Goal: Task Accomplishment & Management: Manage account settings

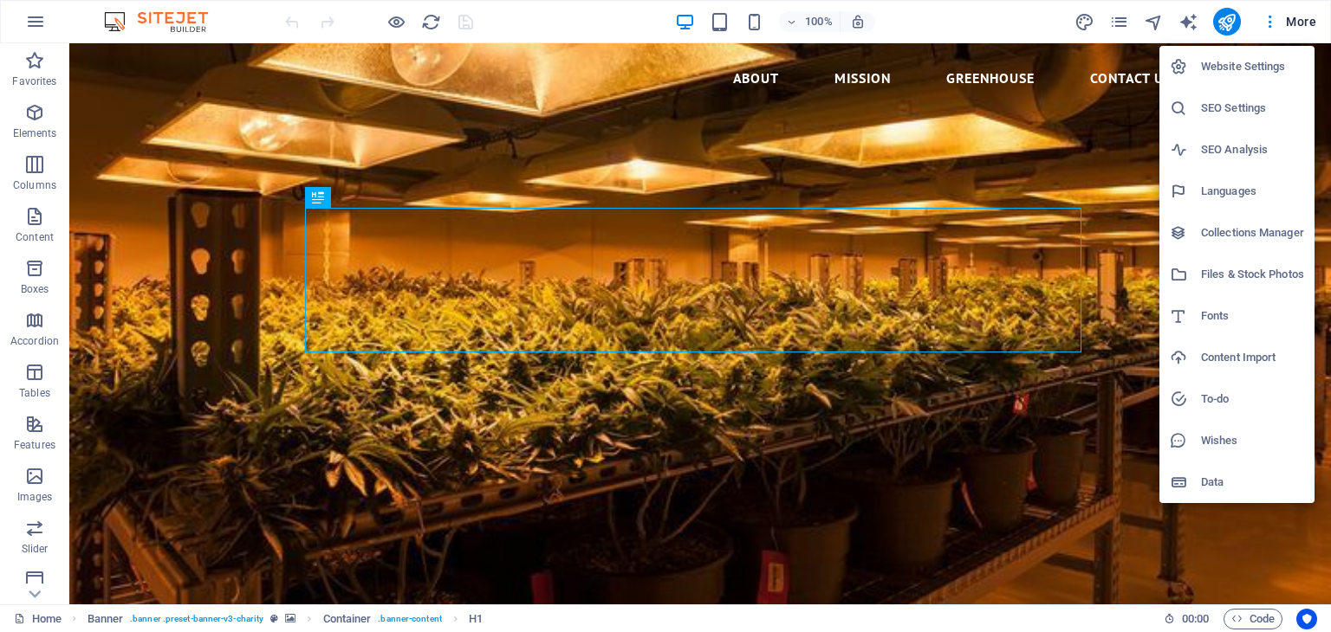
click at [1262, 70] on h6 "Website Settings" at bounding box center [1252, 66] width 103 height 21
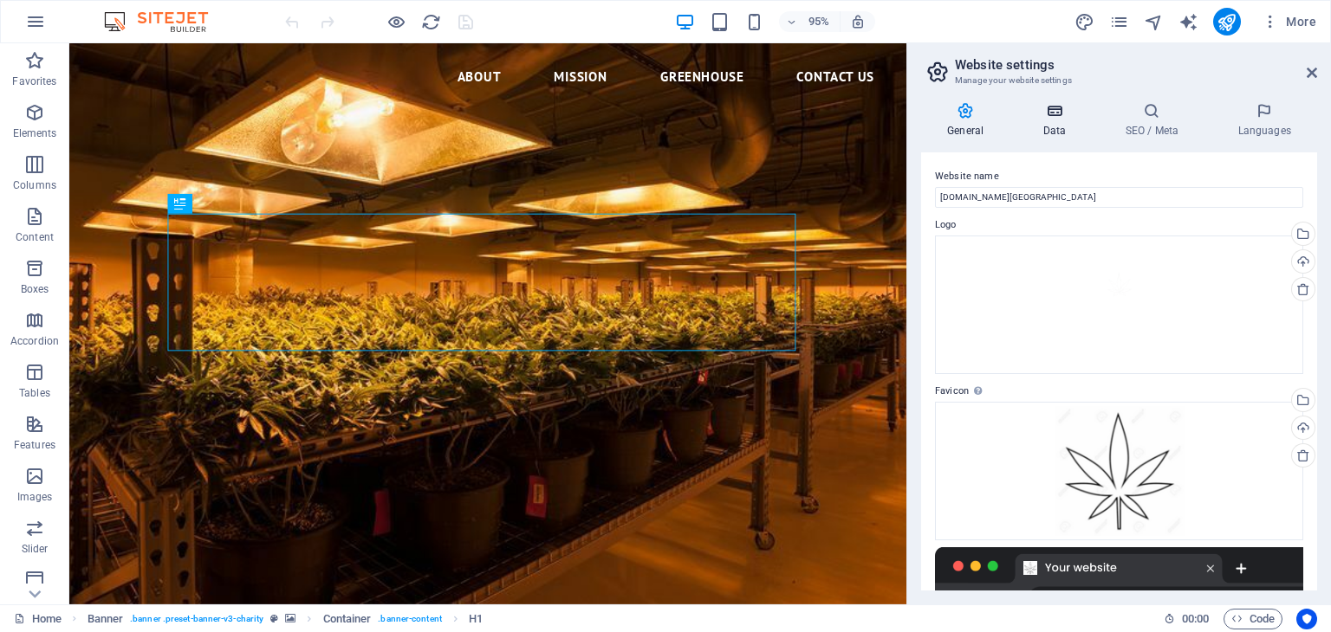
click at [1054, 123] on h4 "Data" at bounding box center [1057, 120] width 82 height 36
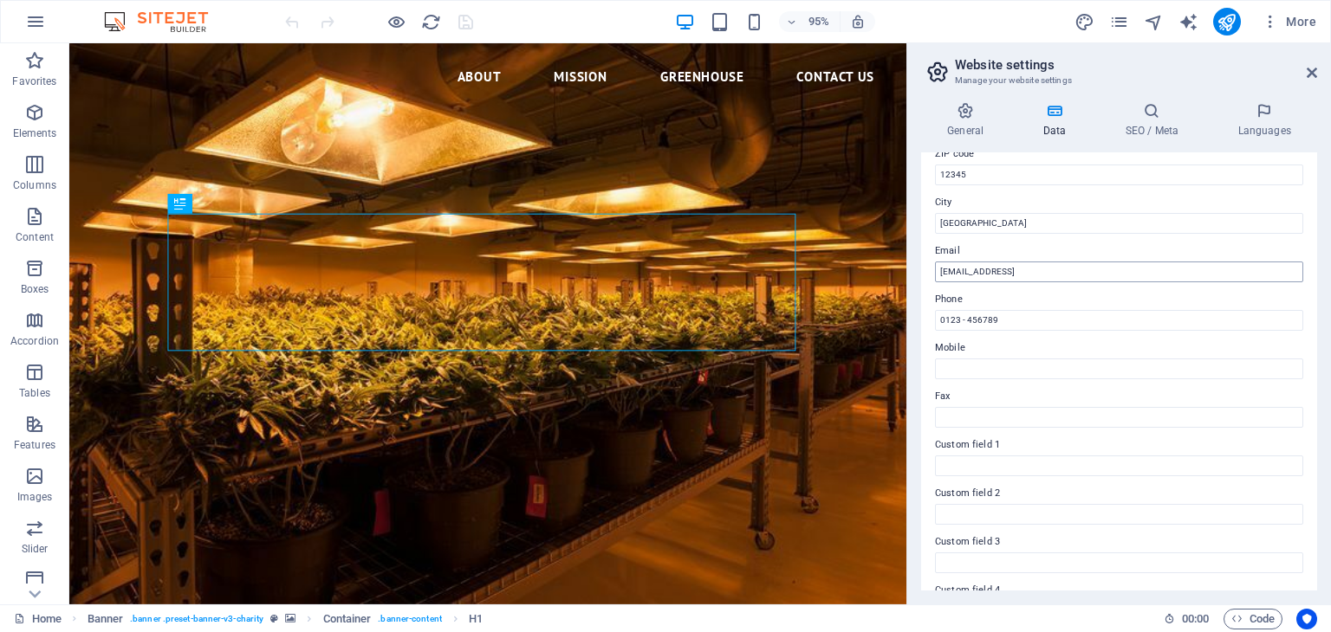
scroll to position [253, 0]
drag, startPoint x: 975, startPoint y: 222, endPoint x: 915, endPoint y: 219, distance: 59.8
click at [915, 219] on div "General Data SEO / Meta Languages Website name [DOMAIN_NAME] Logo Drag files he…" at bounding box center [1119, 346] width 424 height 516
type input "P"
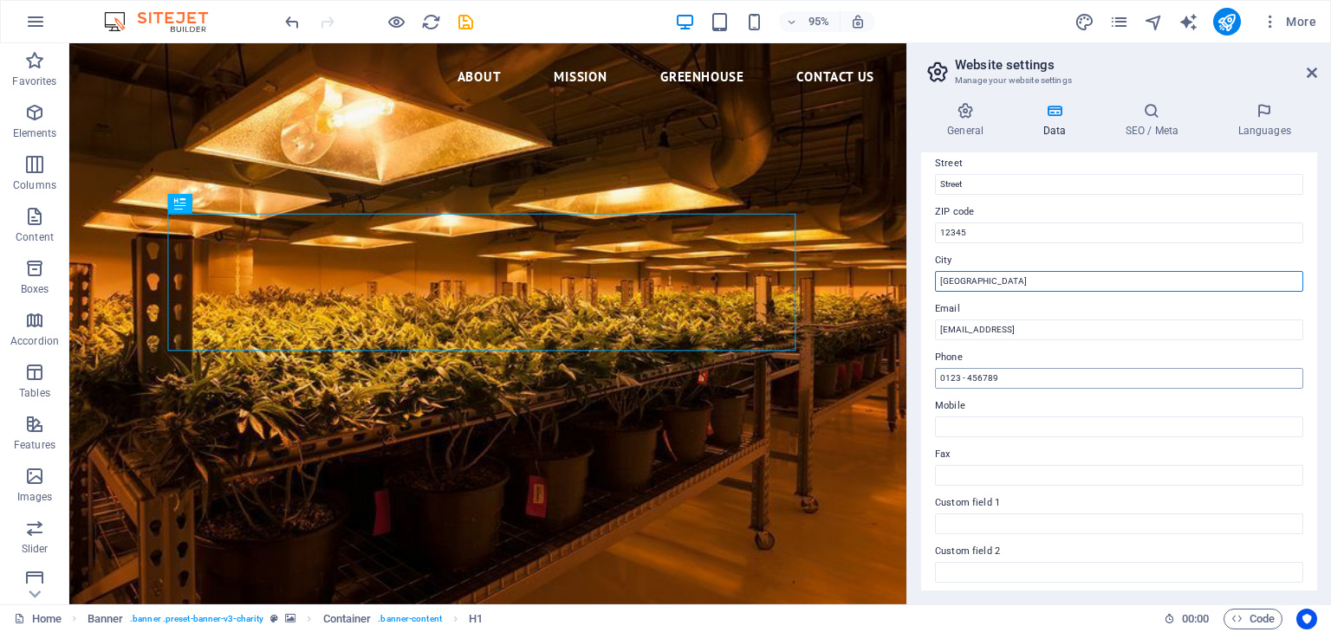
scroll to position [155, 0]
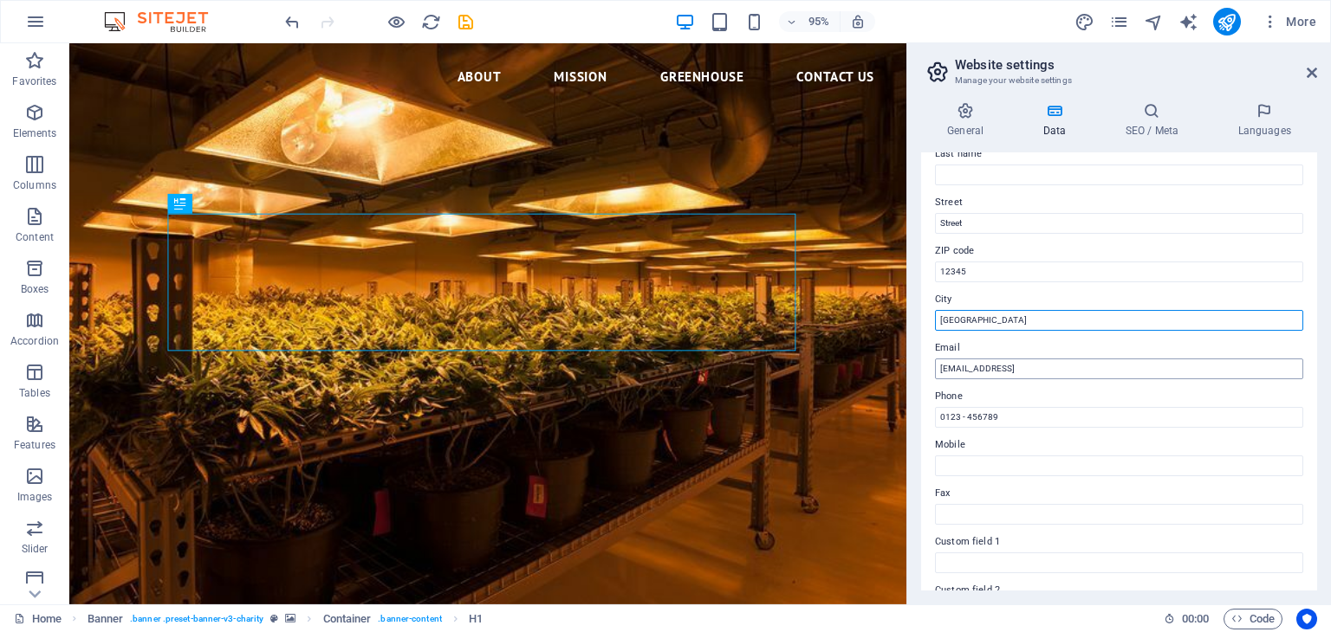
type input "[GEOGRAPHIC_DATA]"
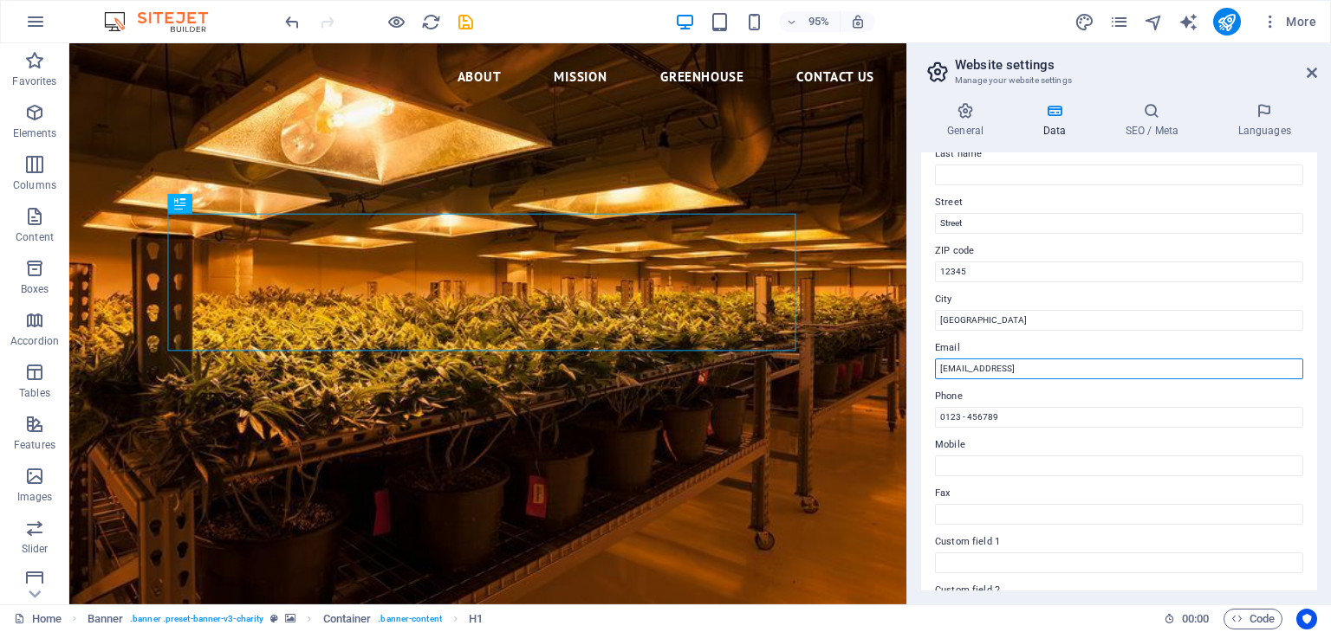
click at [1147, 365] on input "[EMAIL_ADDRESS]" at bounding box center [1119, 369] width 368 height 21
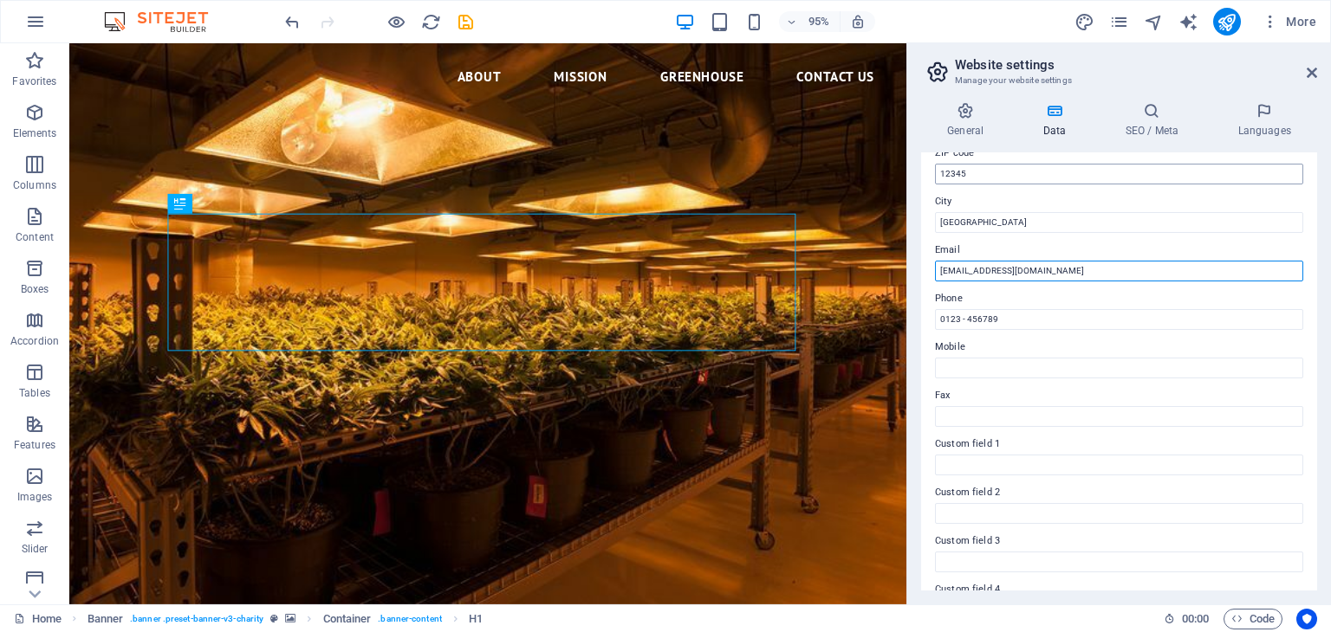
scroll to position [282, 0]
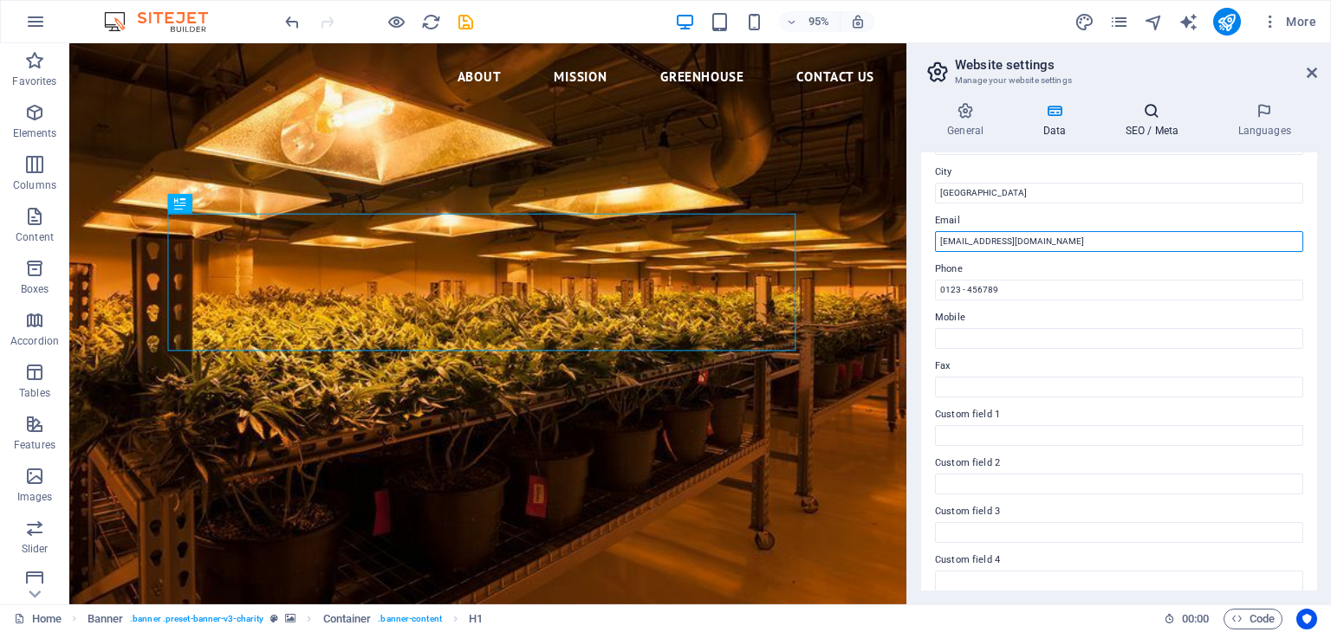
type input "[EMAIL_ADDRESS][DOMAIN_NAME]"
click at [1155, 126] on h4 "SEO / Meta" at bounding box center [1155, 120] width 113 height 36
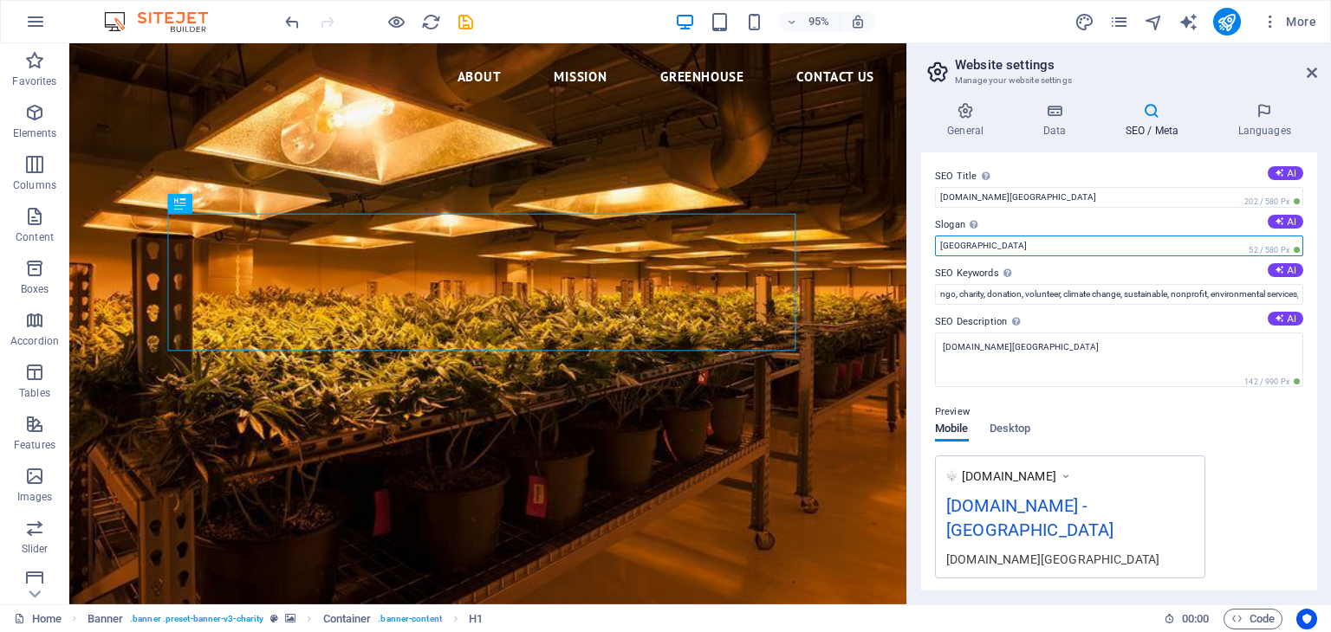
drag, startPoint x: 983, startPoint y: 250, endPoint x: 910, endPoint y: 257, distance: 74.0
click at [910, 257] on aside "Website settings Manage your website settings General Data SEO / Meta Languages…" at bounding box center [1118, 323] width 425 height 561
type input "[GEOGRAPHIC_DATA]"
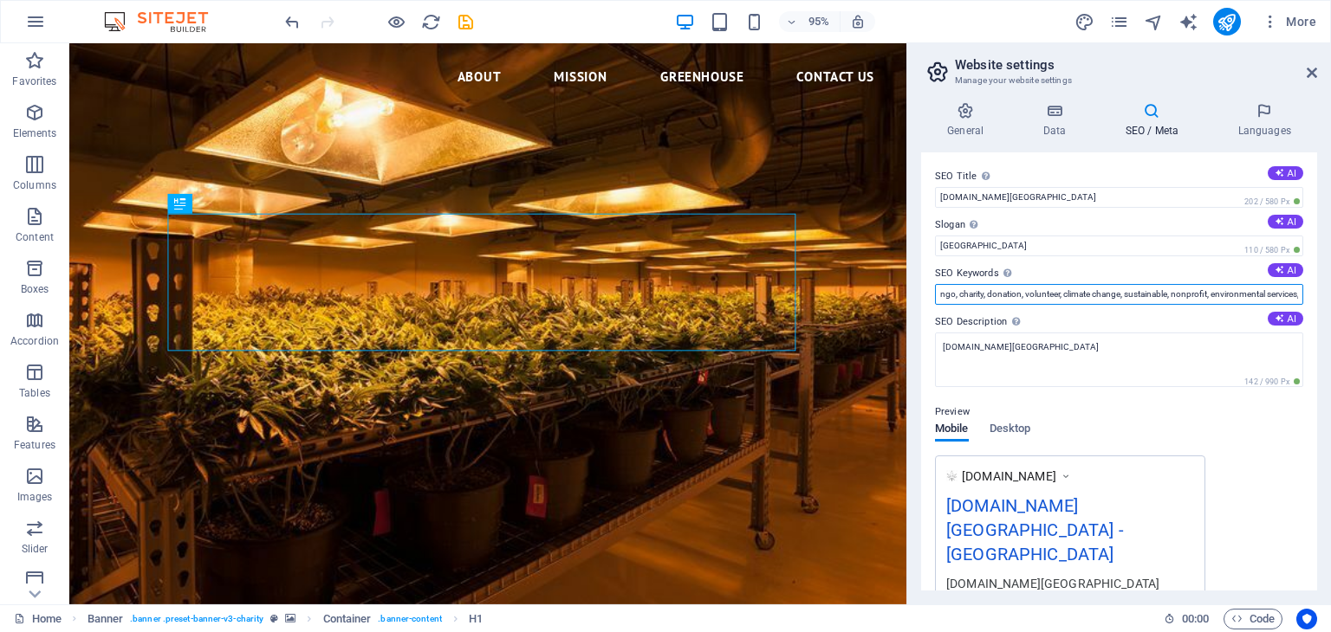
click at [1133, 295] on input "ngo, charity, donation, volunteer, climate change, sustainable, nonprofit, envi…" at bounding box center [1119, 294] width 368 height 21
drag, startPoint x: 1282, startPoint y: 335, endPoint x: 943, endPoint y: 309, distance: 340.6
drag, startPoint x: 1175, startPoint y: 292, endPoint x: 1158, endPoint y: 292, distance: 17.3
click at [1158, 292] on input "environmental services, forestry, [DOMAIN_NAME][GEOGRAPHIC_DATA], [GEOGRAPHIC_D…" at bounding box center [1119, 294] width 368 height 21
type input "environmental services, forestry, [DOMAIN_NAME], , cannabis, Weed, Hemp"
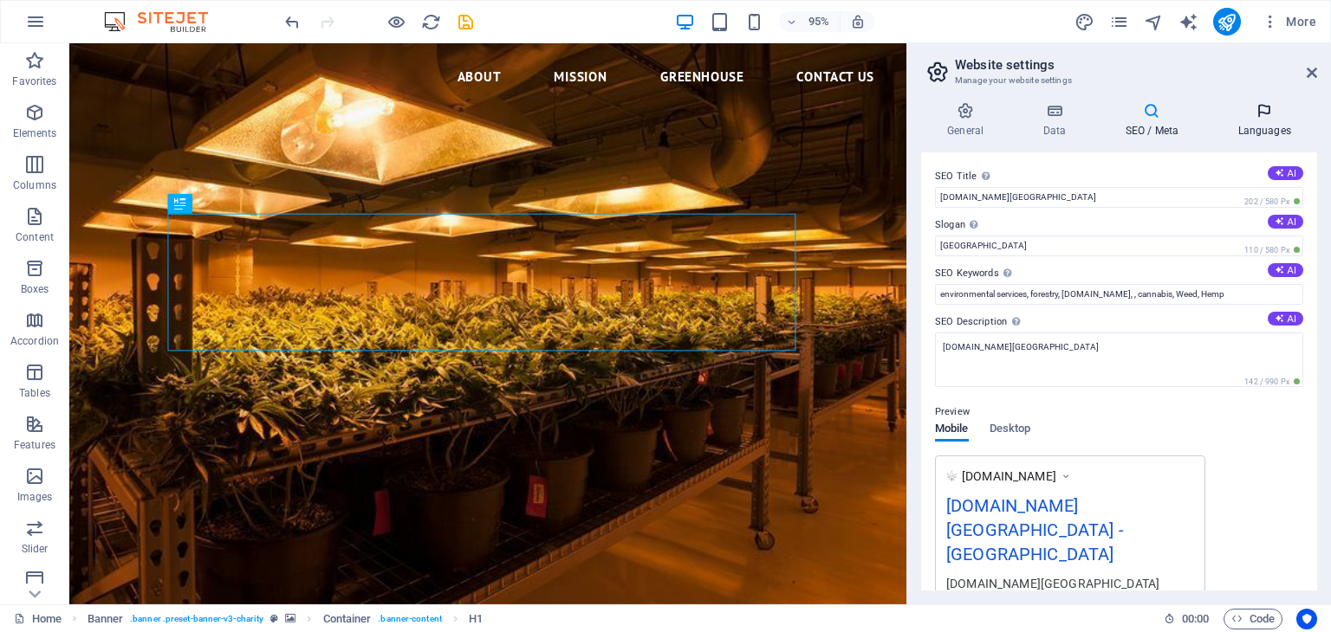
click at [1241, 128] on h4 "Languages" at bounding box center [1264, 120] width 106 height 36
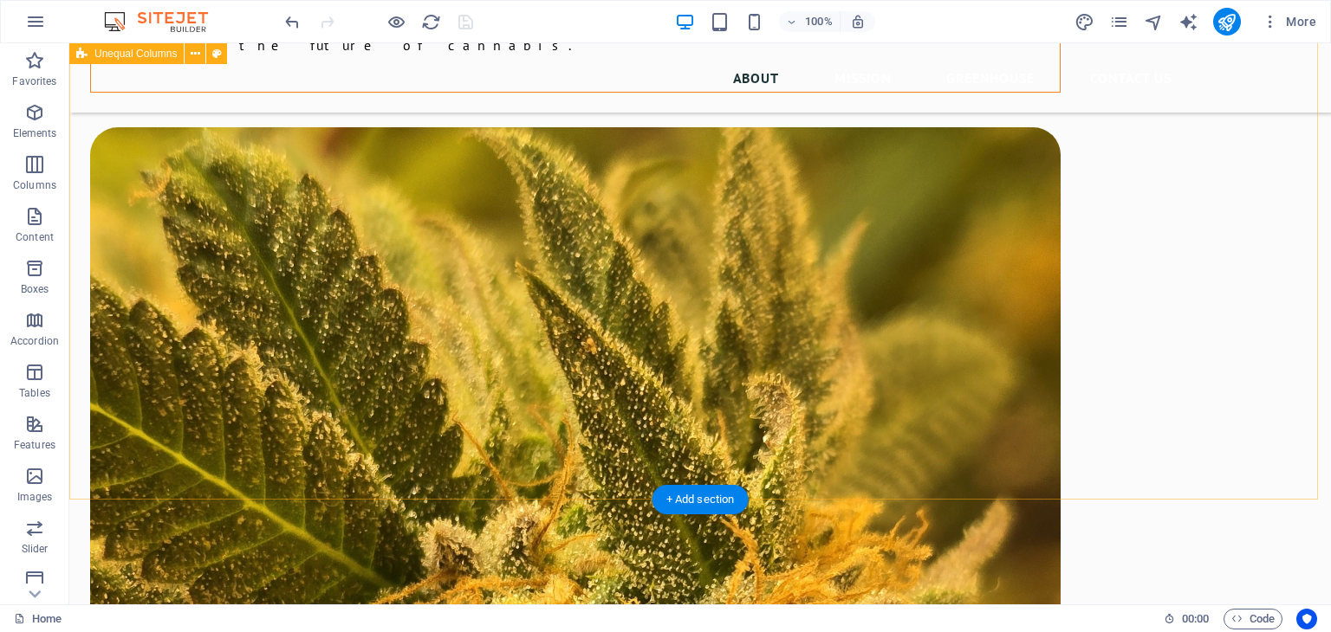
scroll to position [1057, 0]
